Goal: Task Accomplishment & Management: Manage account settings

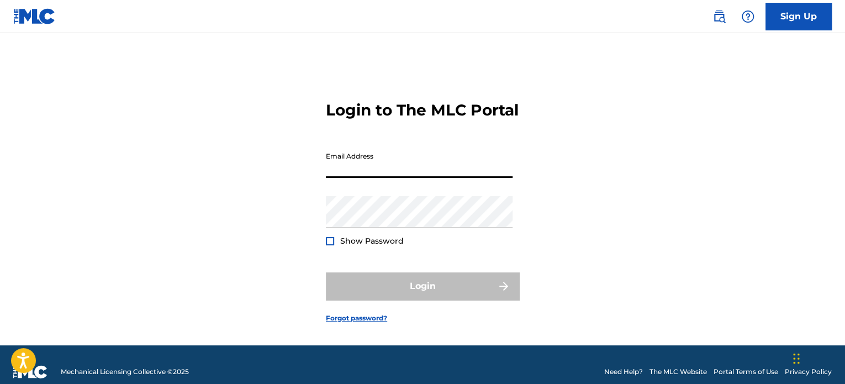
click at [416, 178] on input "Email Address" at bounding box center [419, 161] width 187 height 31
type input "[EMAIL_ADDRESS][DOMAIN_NAME]"
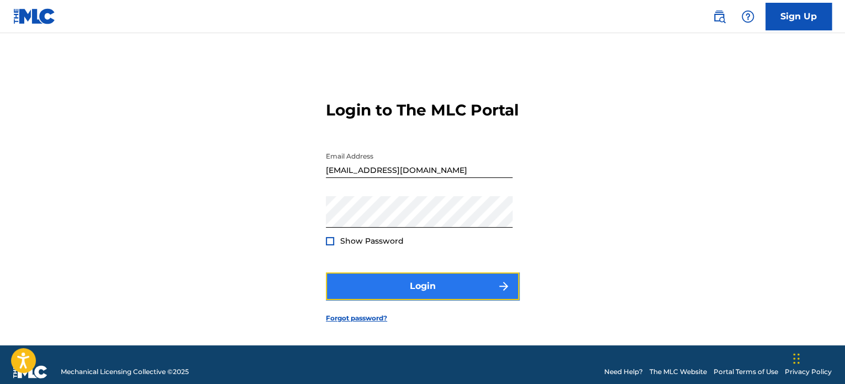
click at [453, 300] on button "Login" at bounding box center [422, 286] width 193 height 28
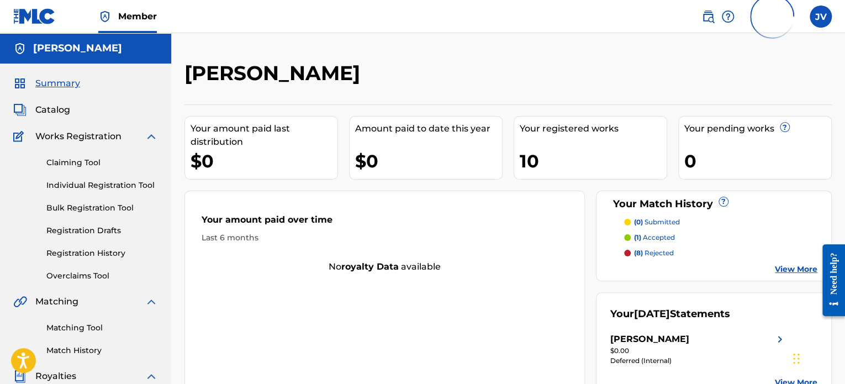
click at [651, 237] on p "(1) accepted" at bounding box center [654, 237] width 41 height 10
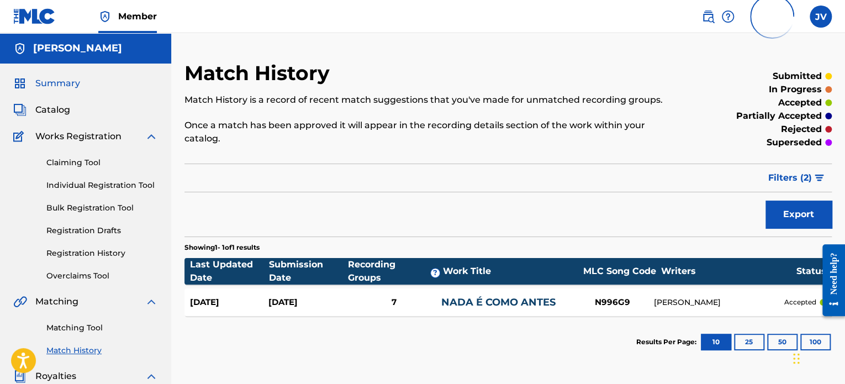
click at [51, 81] on span "Summary" at bounding box center [57, 83] width 45 height 13
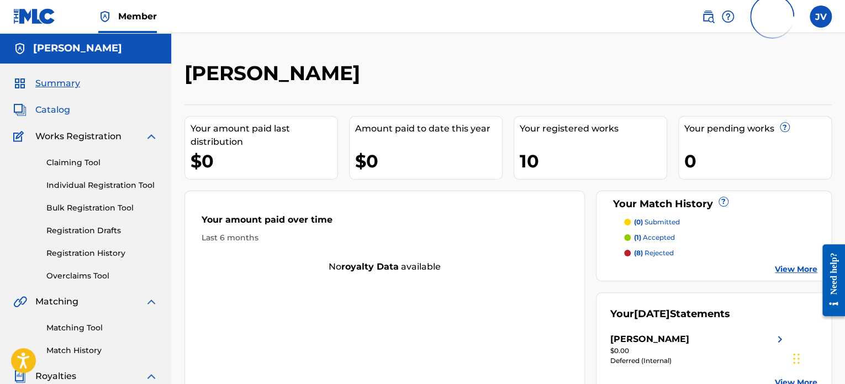
click at [59, 110] on span "Catalog" at bounding box center [52, 109] width 35 height 13
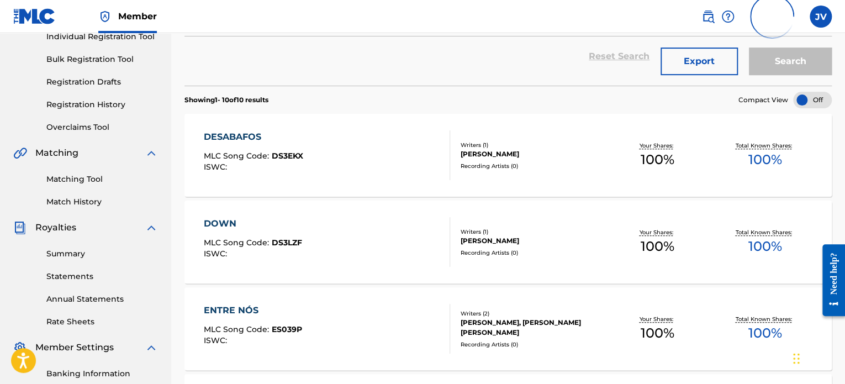
scroll to position [166, 0]
